Goal: Navigation & Orientation: Find specific page/section

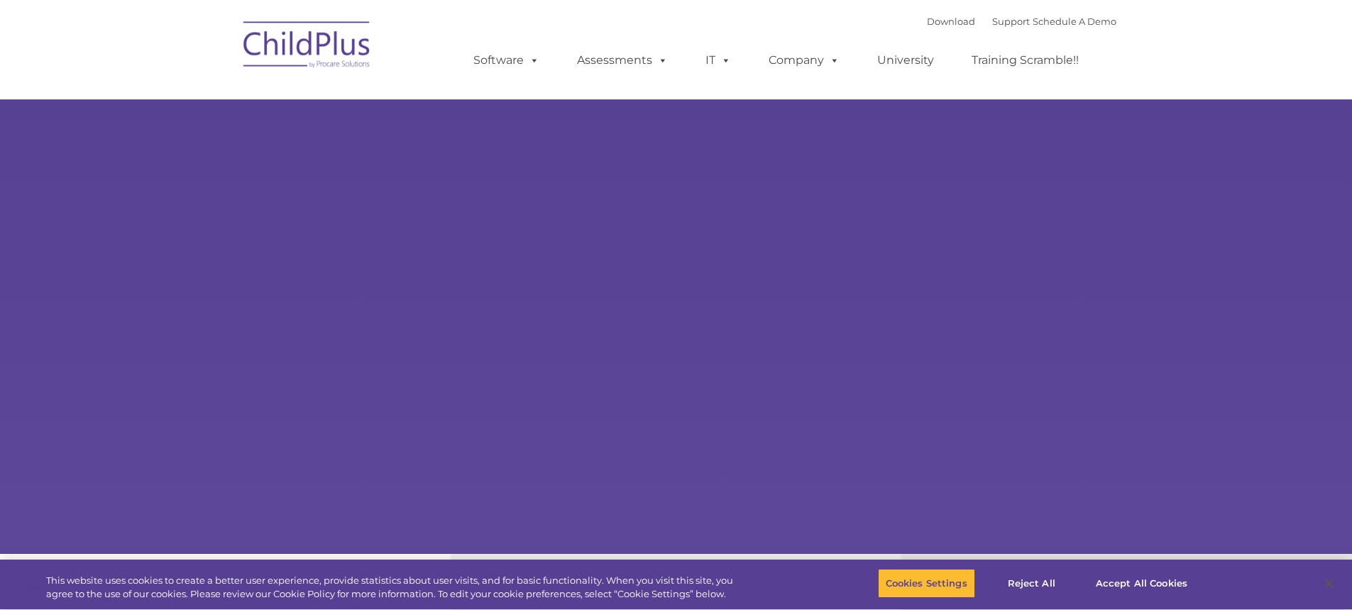
select select "MEDIUM"
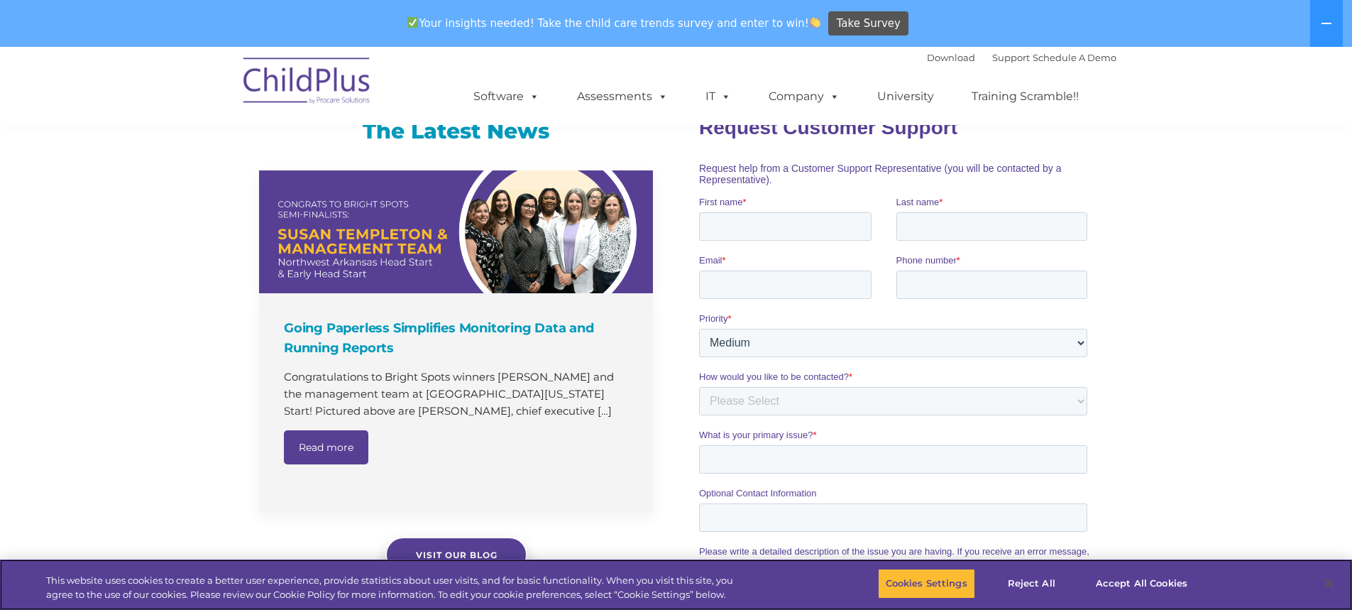
scroll to position [873, 0]
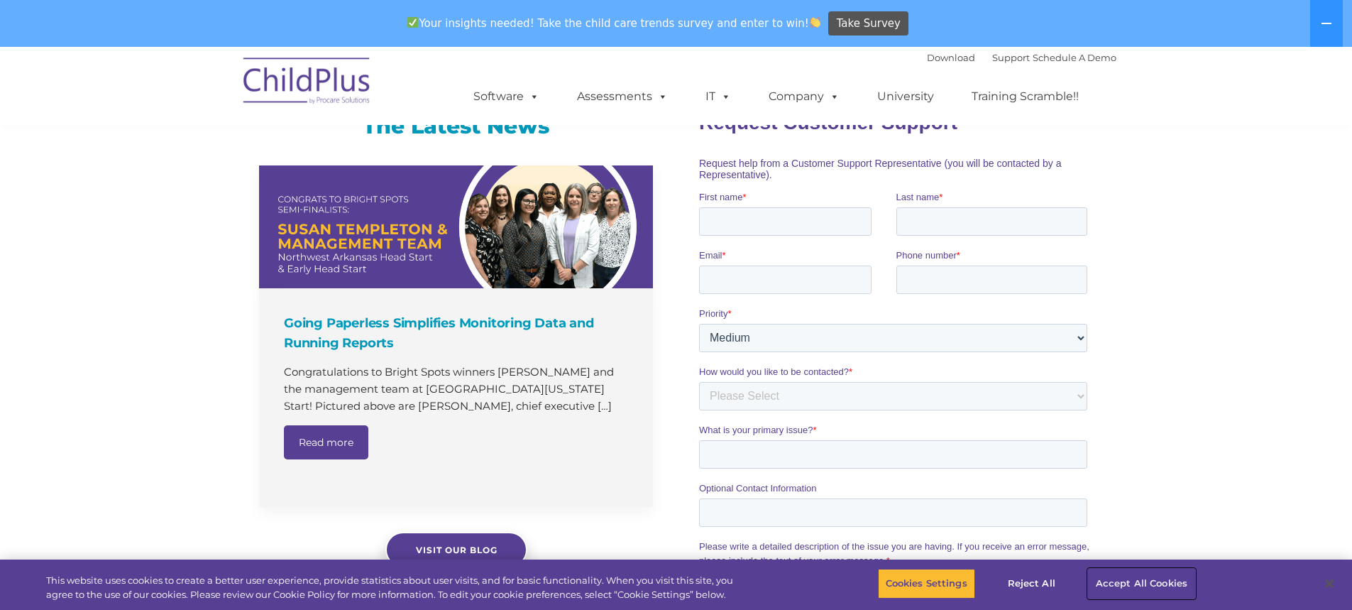
drag, startPoint x: 1142, startPoint y: 580, endPoint x: 1130, endPoint y: 581, distance: 12.8
click at [1140, 581] on button "Accept All Cookies" at bounding box center [1141, 583] width 107 height 30
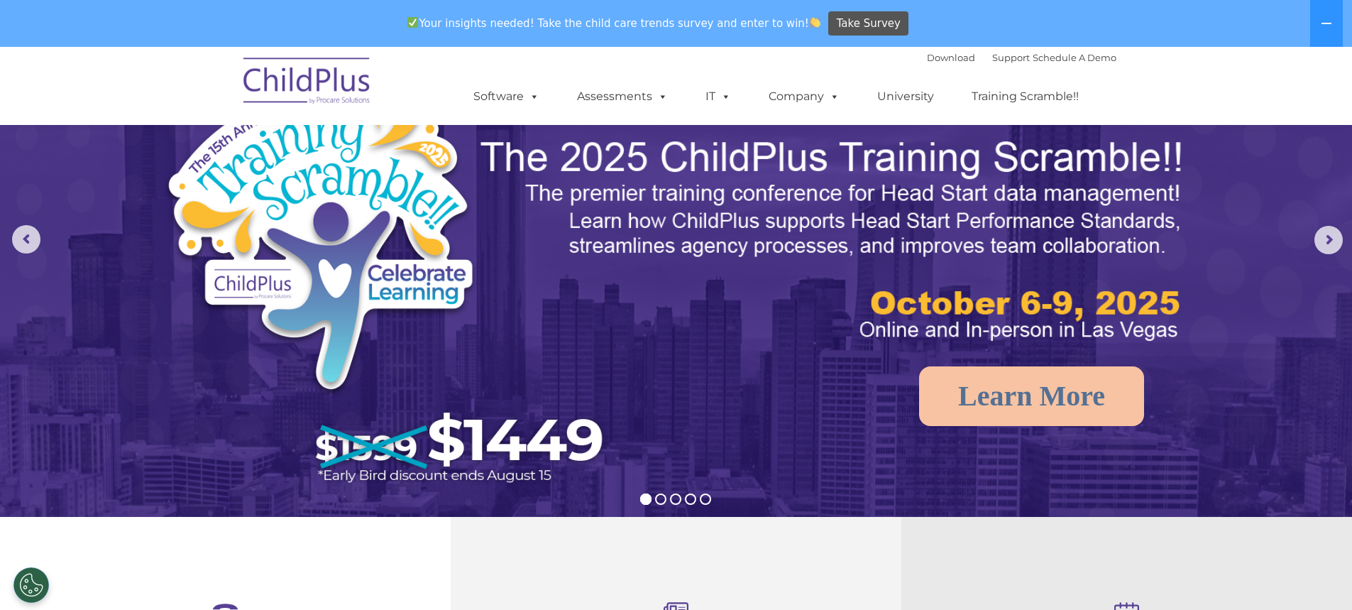
scroll to position [0, 0]
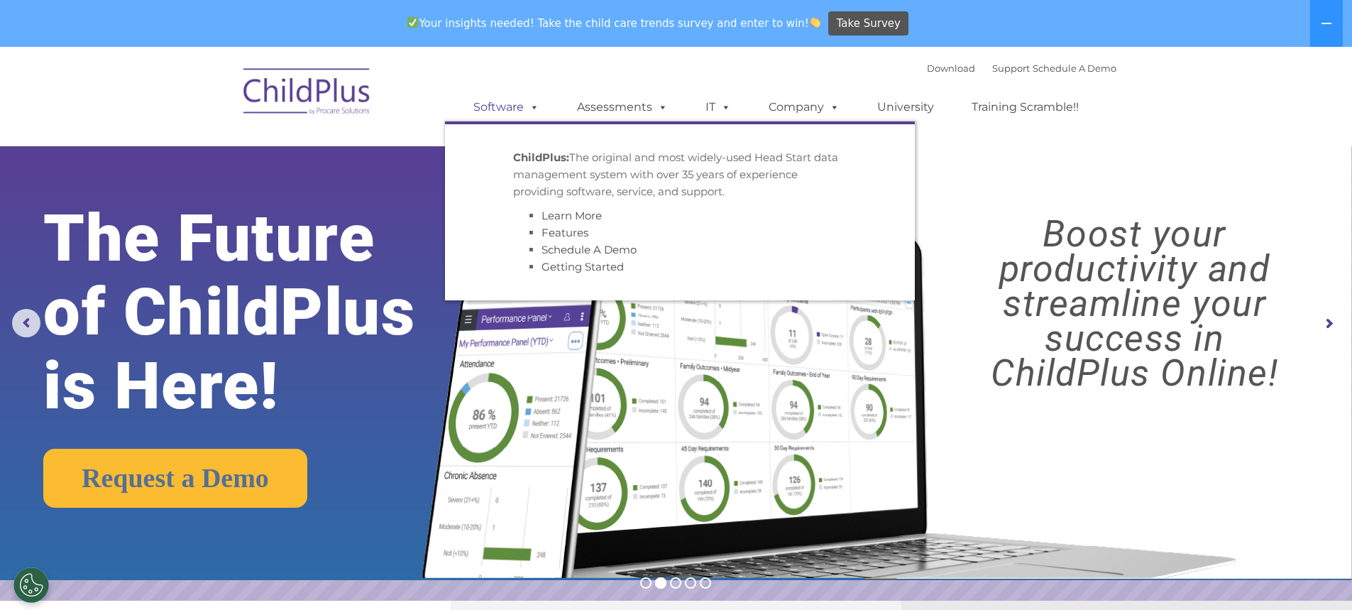
click at [527, 116] on link "Software" at bounding box center [506, 107] width 94 height 28
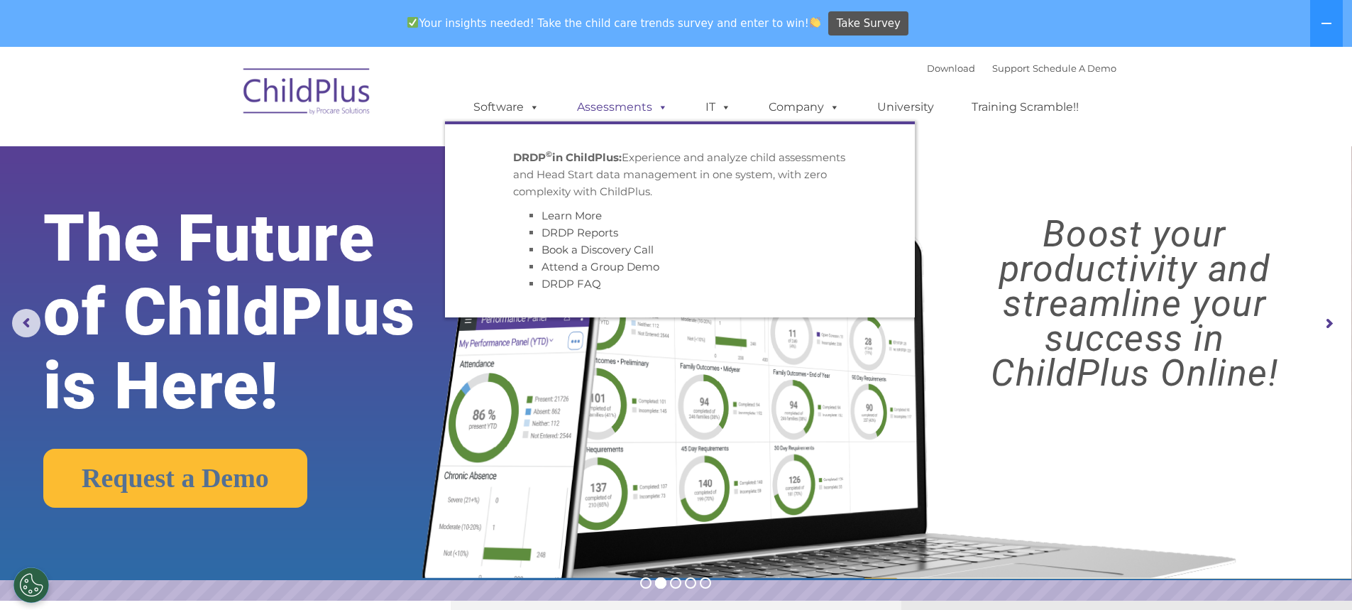
click at [643, 111] on link "Assessments" at bounding box center [622, 107] width 119 height 28
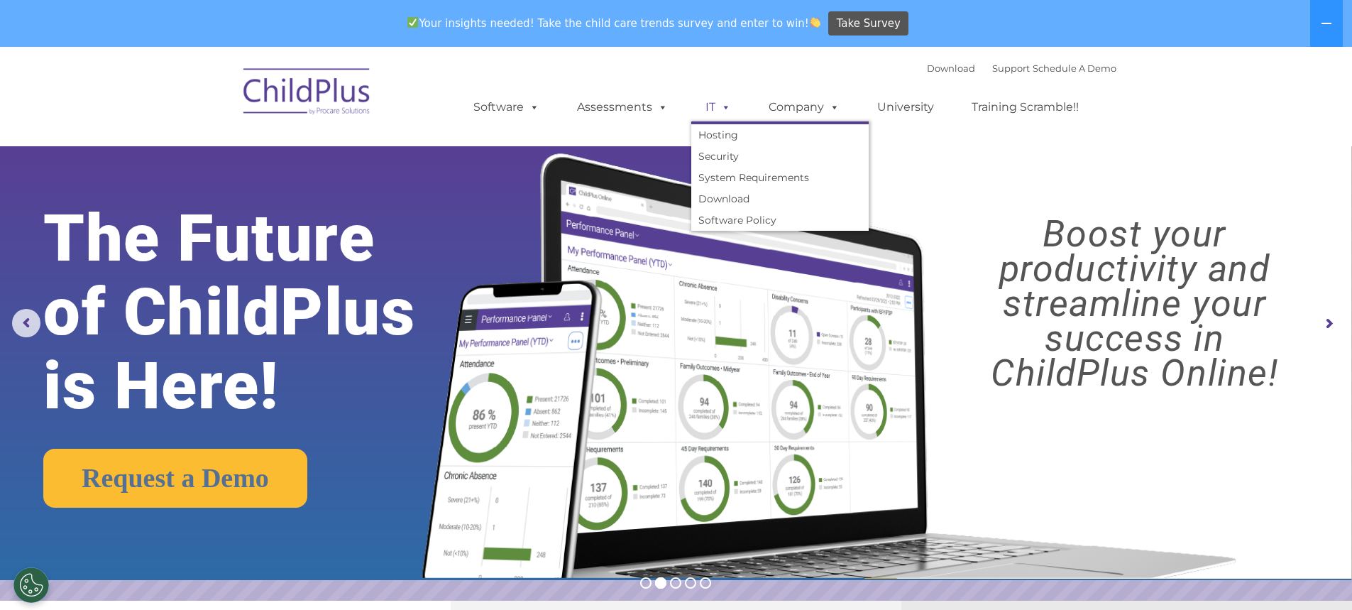
click at [706, 102] on link "IT" at bounding box center [718, 107] width 54 height 28
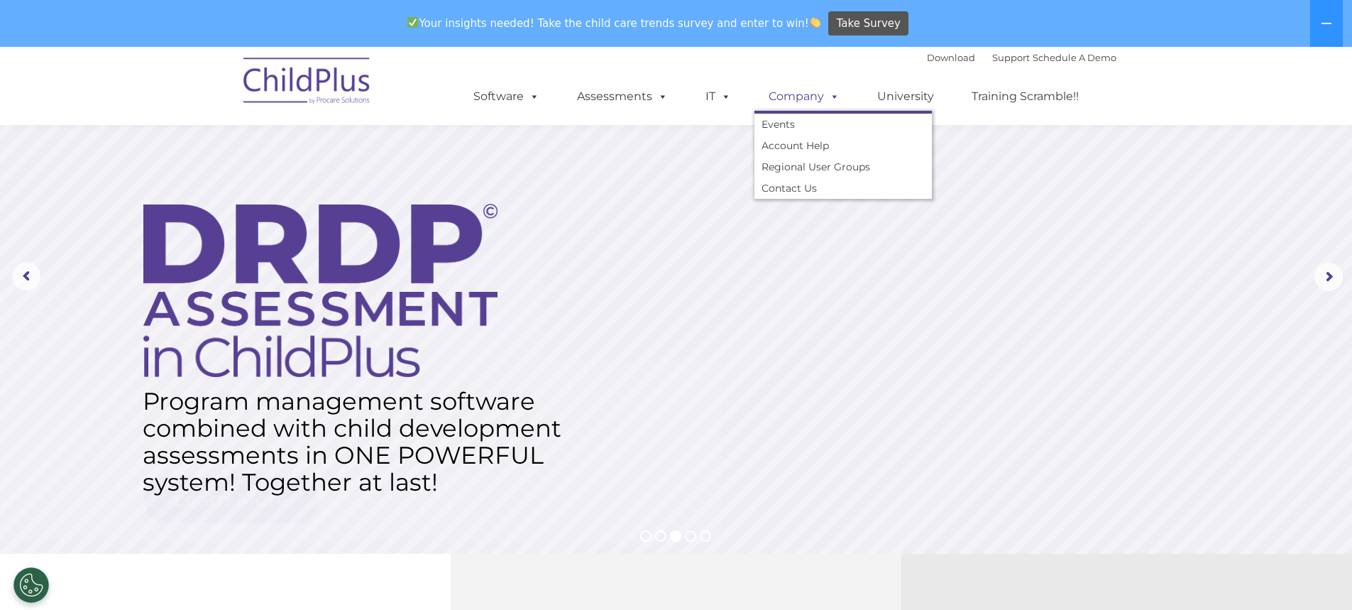
click at [795, 99] on link "Company" at bounding box center [803, 96] width 99 height 28
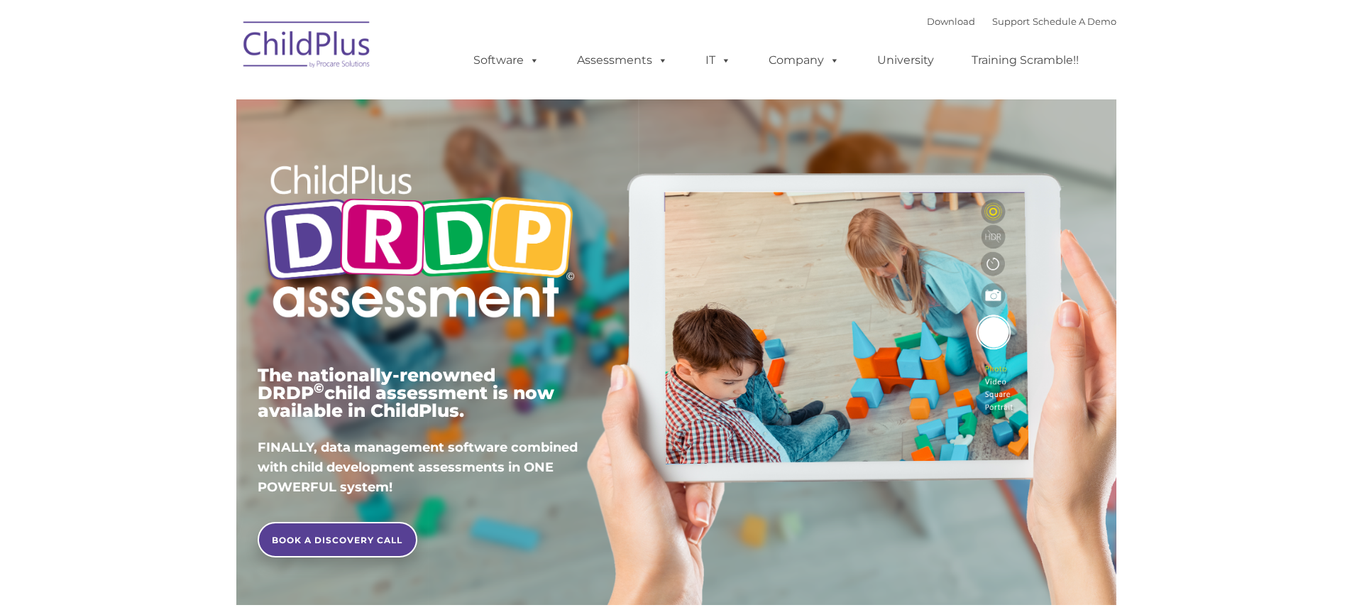
type input ""
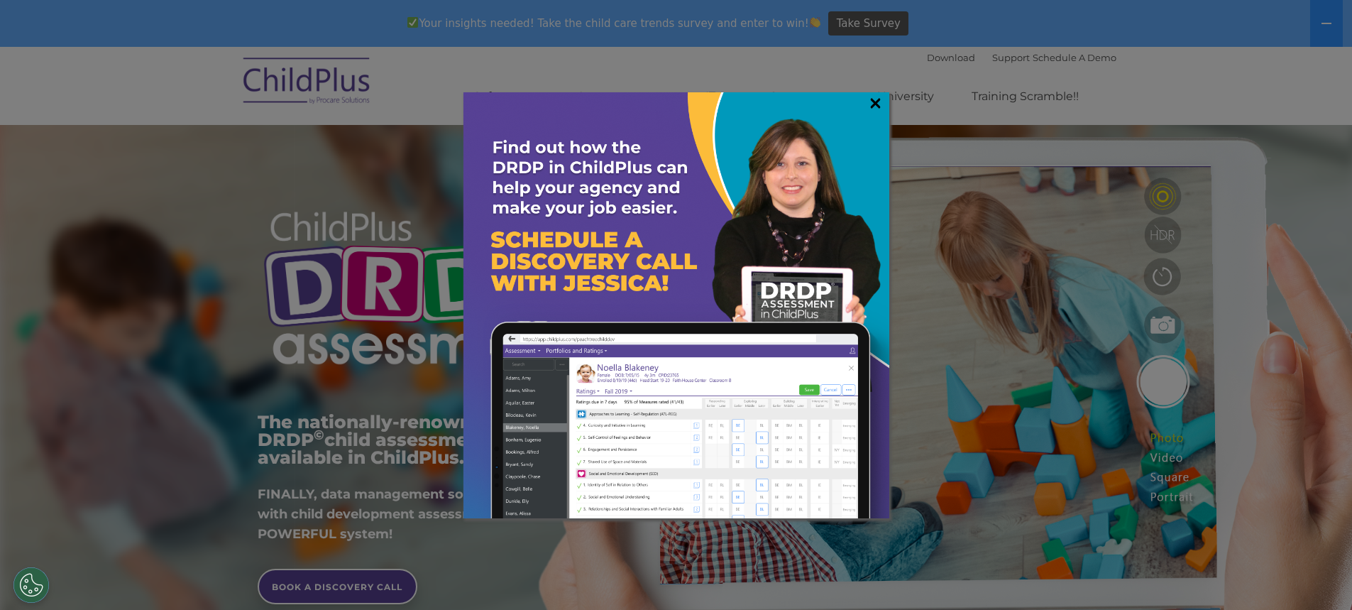
click at [880, 99] on link "×" at bounding box center [875, 103] width 16 height 14
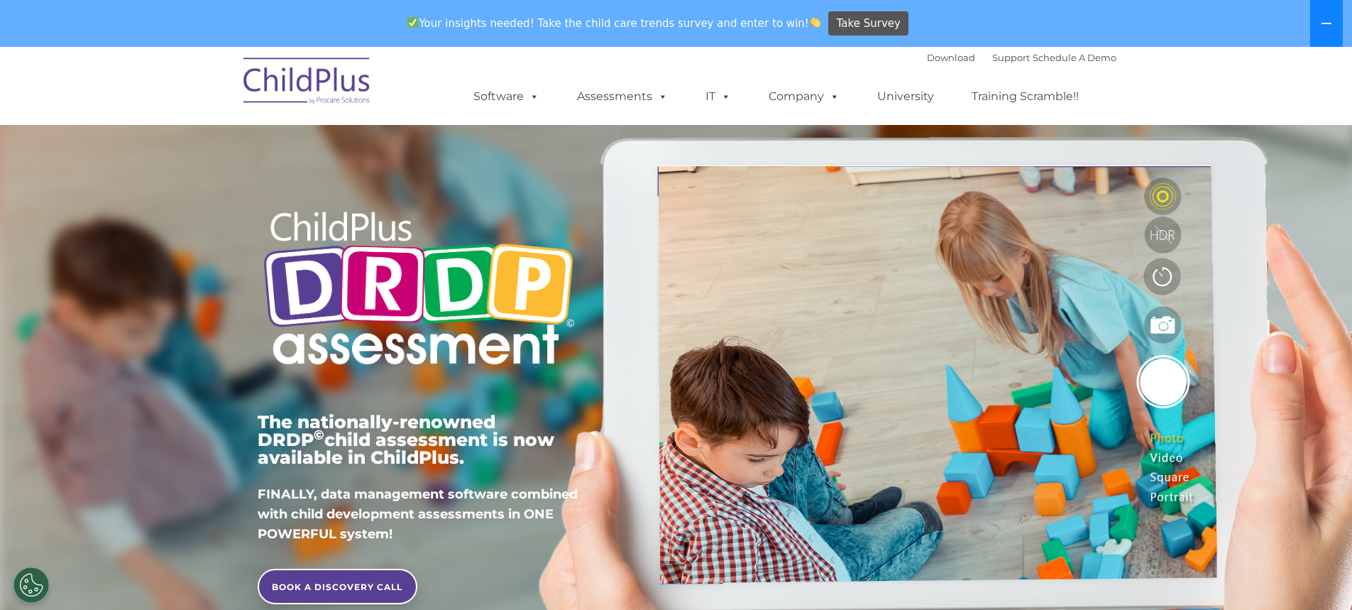
click at [1323, 23] on icon at bounding box center [1326, 23] width 10 height 1
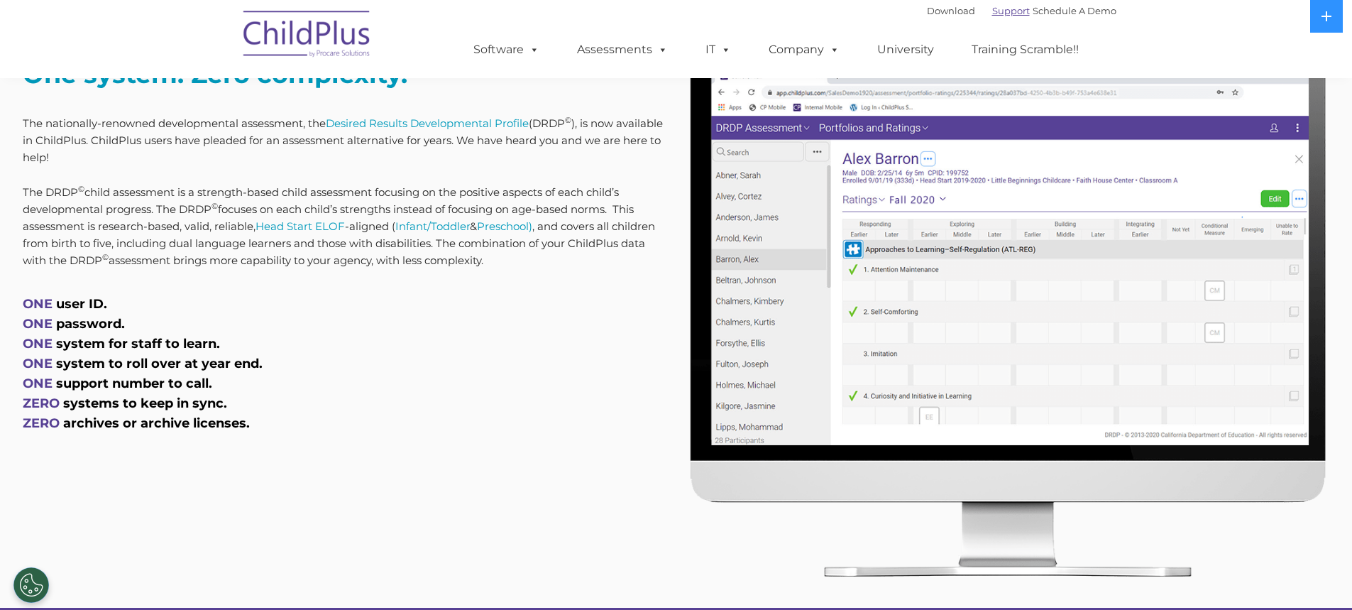
scroll to position [586, 0]
